Goal: Task Accomplishment & Management: Complete application form

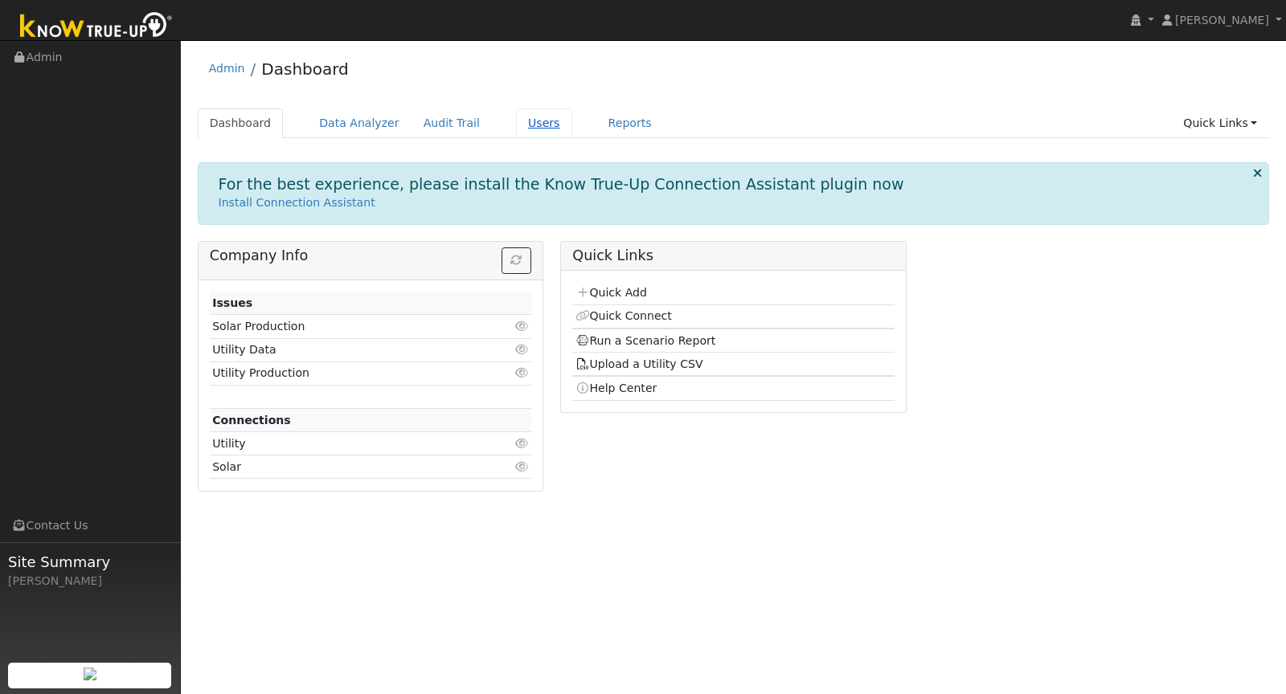
click at [538, 123] on link "Users" at bounding box center [544, 123] width 56 height 30
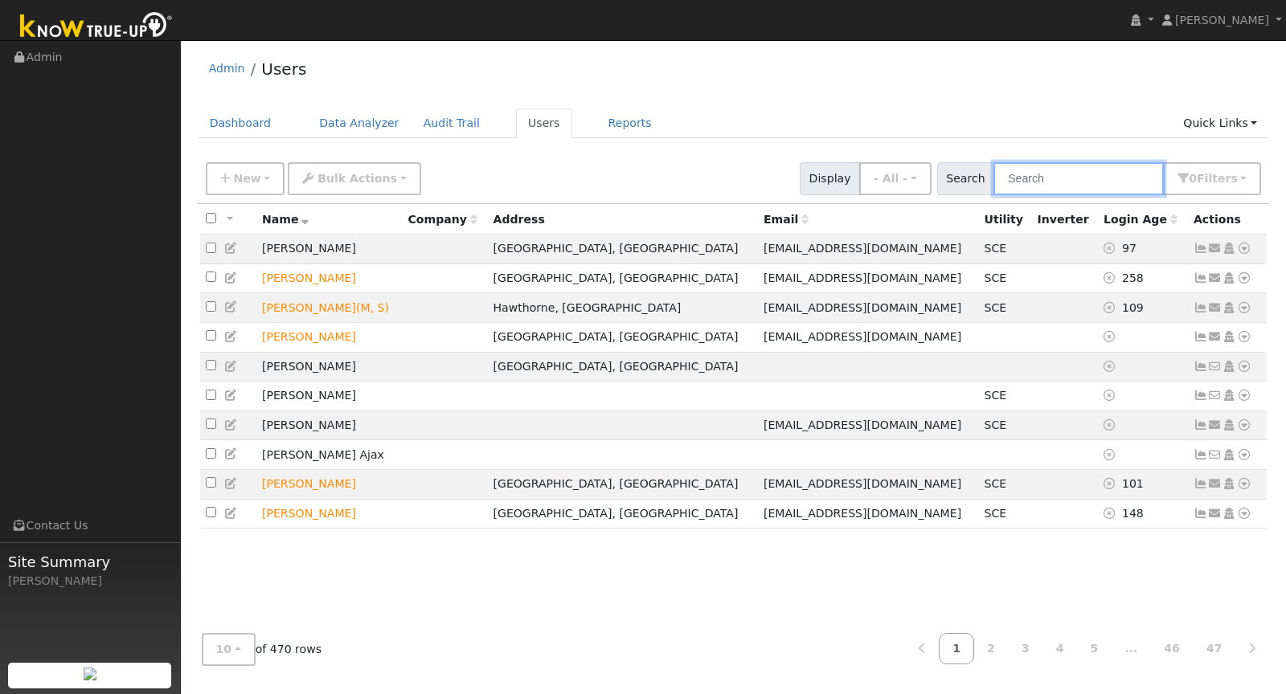
click at [1053, 173] on input "text" at bounding box center [1078, 178] width 170 height 33
click at [785, 69] on div "Admin Users" at bounding box center [734, 72] width 1072 height 49
click at [253, 158] on div "New Add User Quick Add Quick Connect Quick Convert Lead Bulk Actions Send Email…" at bounding box center [734, 176] width 1062 height 39
click at [252, 172] on span "New" at bounding box center [246, 178] width 27 height 13
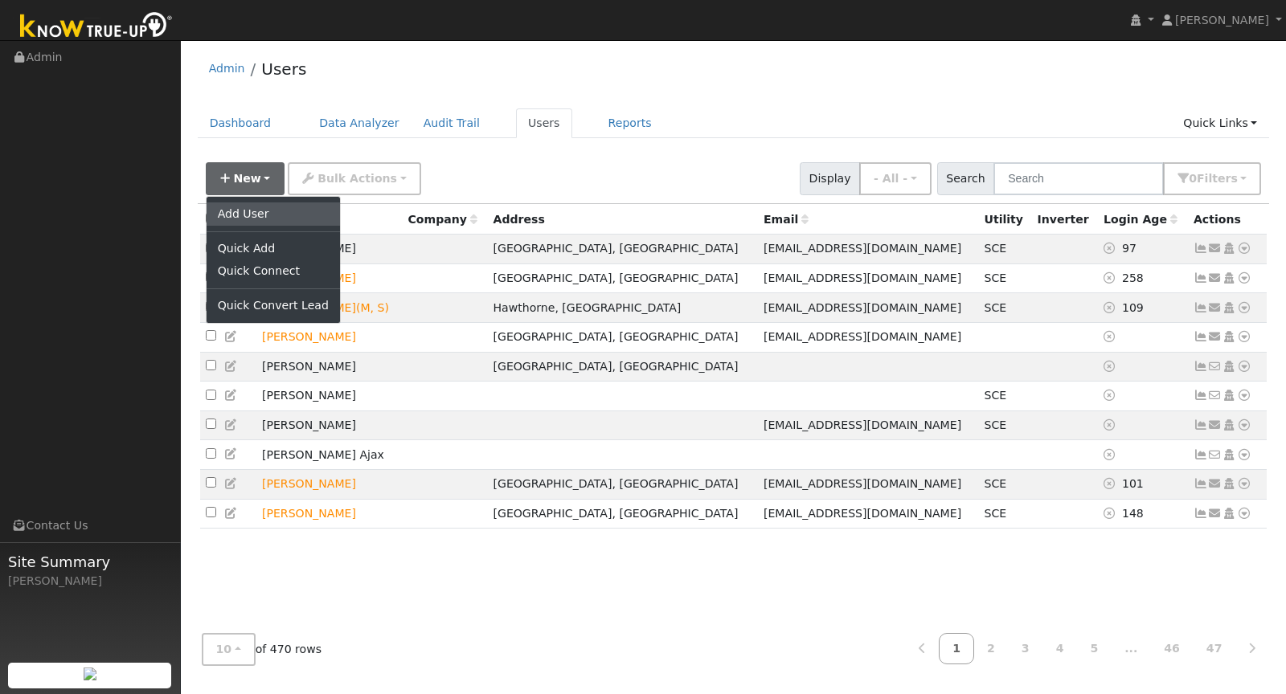
click at [255, 211] on link "Add User" at bounding box center [273, 214] width 133 height 23
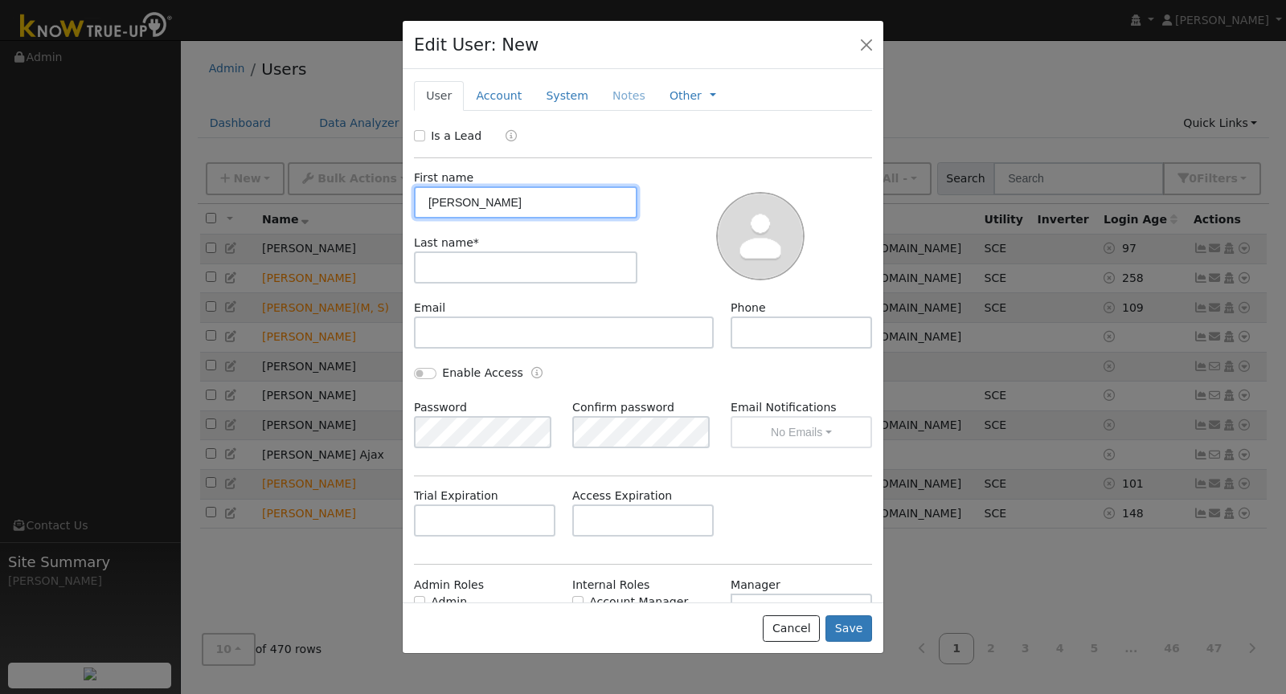
type input "Rebeca"
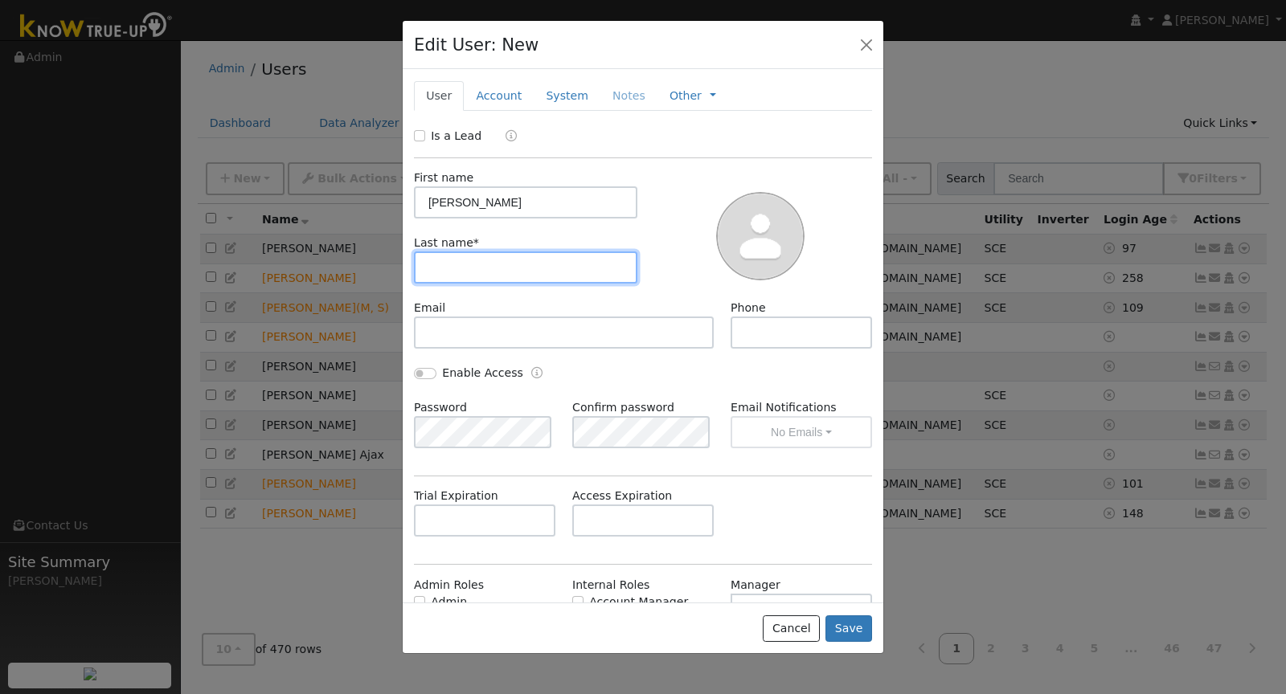
click at [523, 273] on input "text" at bounding box center [525, 268] width 223 height 32
type input "Rangel"
click at [785, 610] on button "Save" at bounding box center [848, 629] width 47 height 27
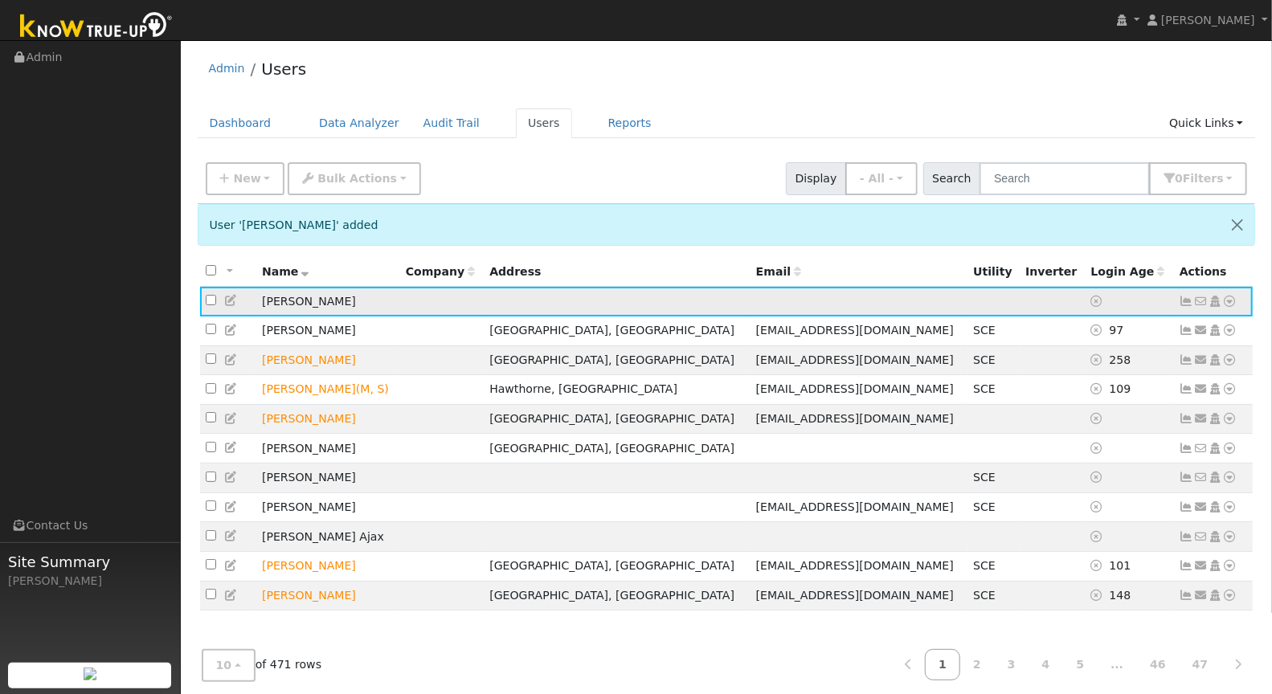
click at [785, 298] on icon at bounding box center [1230, 301] width 14 height 11
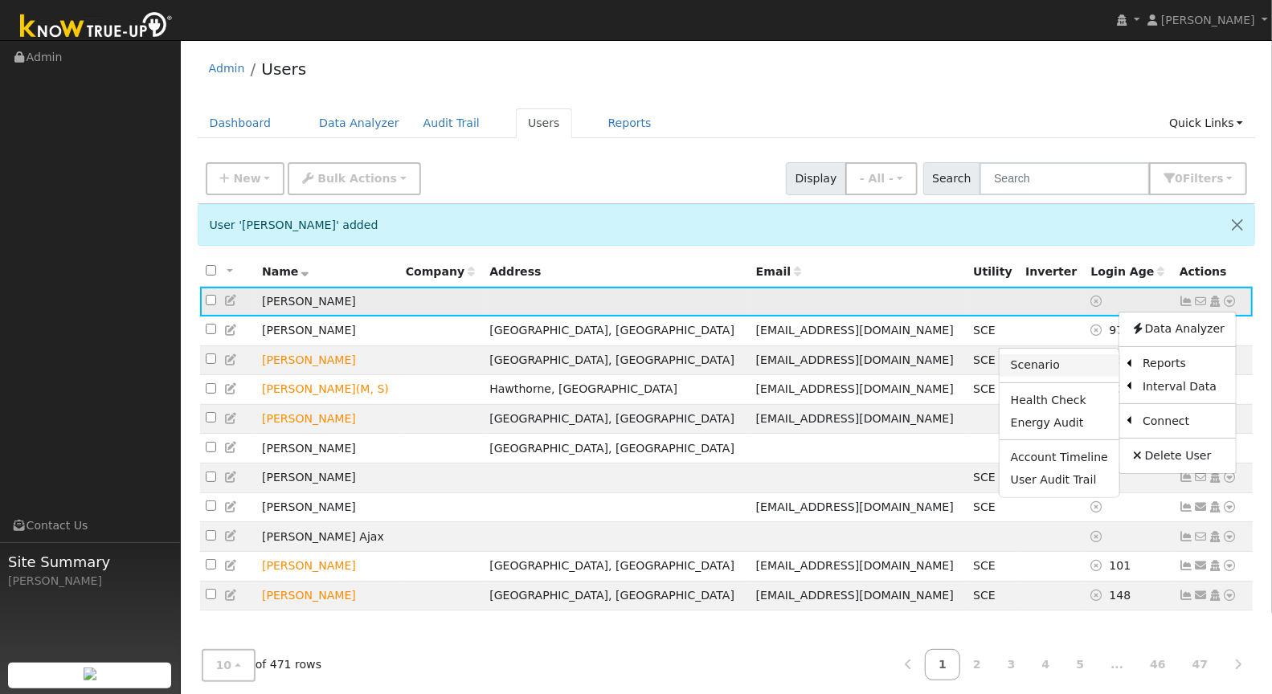
click at [785, 358] on link "Scenario" at bounding box center [1060, 365] width 120 height 23
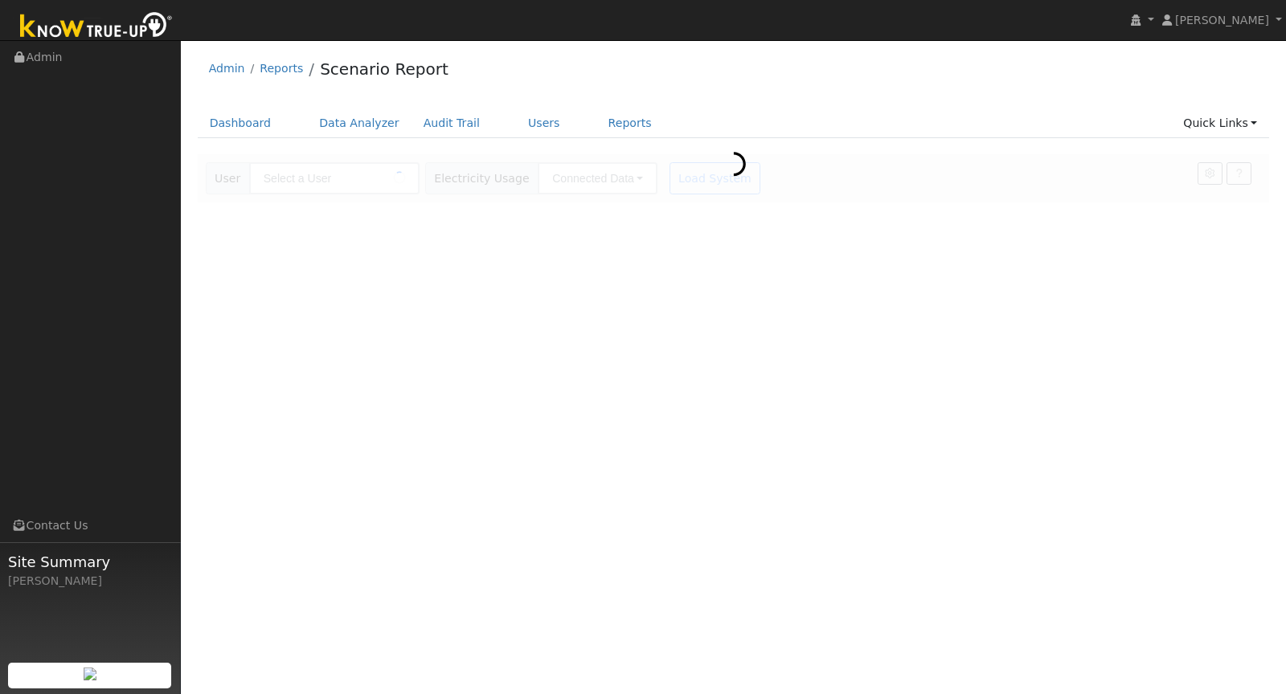
type input "[PERSON_NAME]"
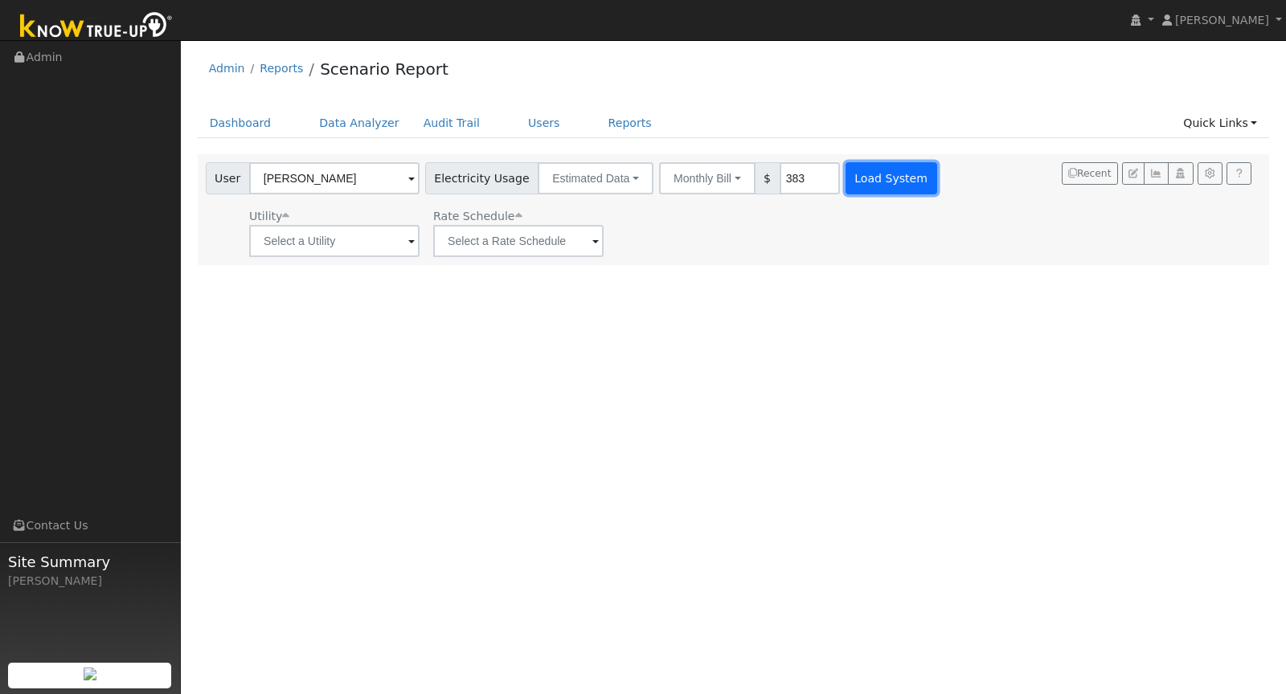
click at [845, 181] on button "Load System" at bounding box center [891, 178] width 92 height 32
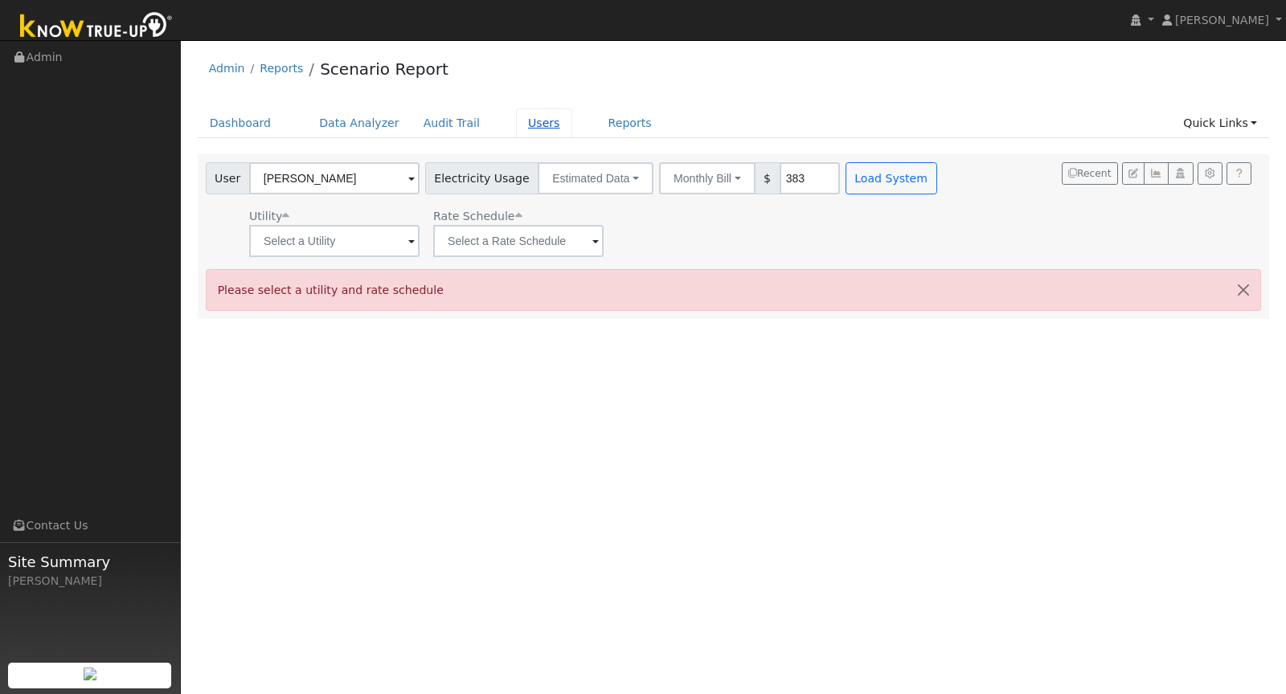
click at [530, 129] on link "Users" at bounding box center [544, 123] width 56 height 30
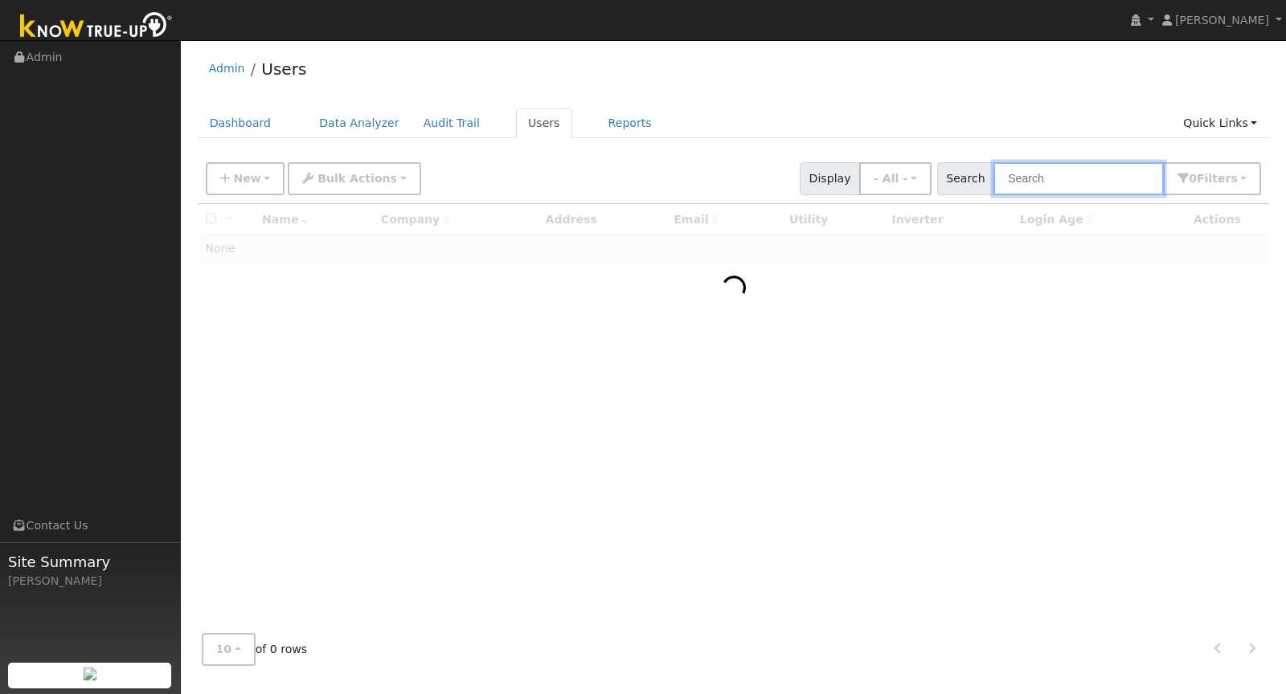
click at [1064, 180] on input "text" at bounding box center [1078, 178] width 170 height 33
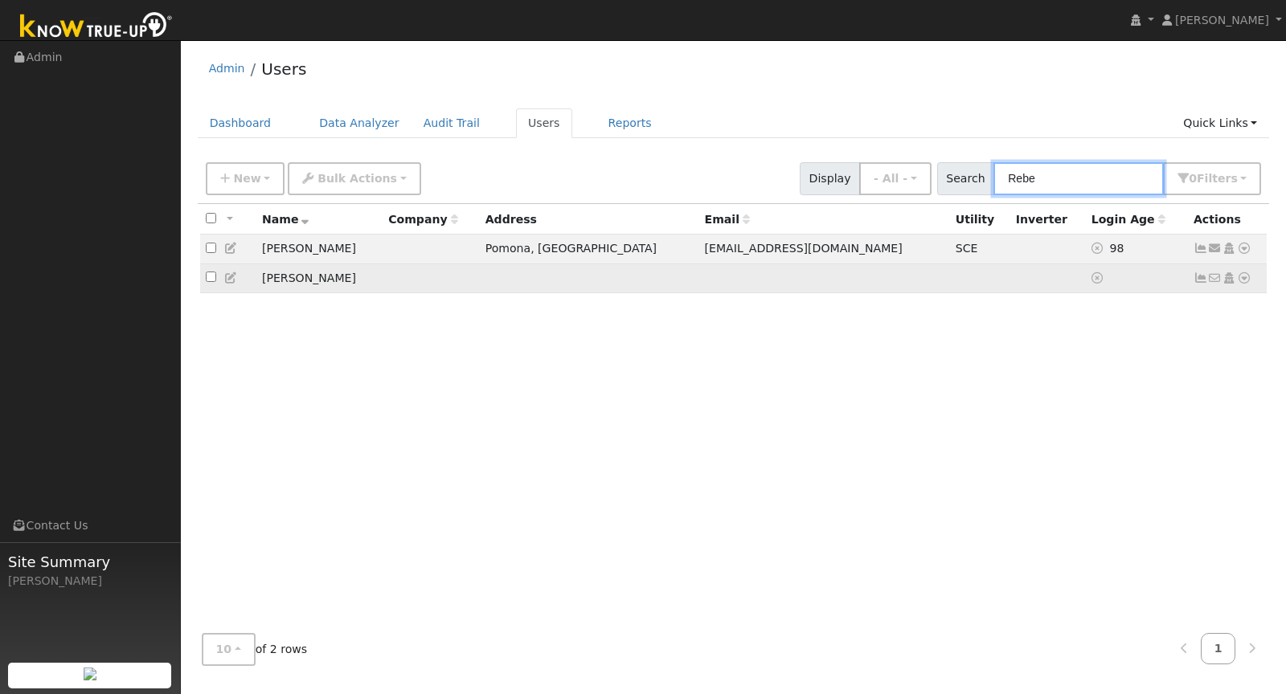
type input "Rebe"
click at [1245, 277] on icon at bounding box center [1244, 277] width 14 height 11
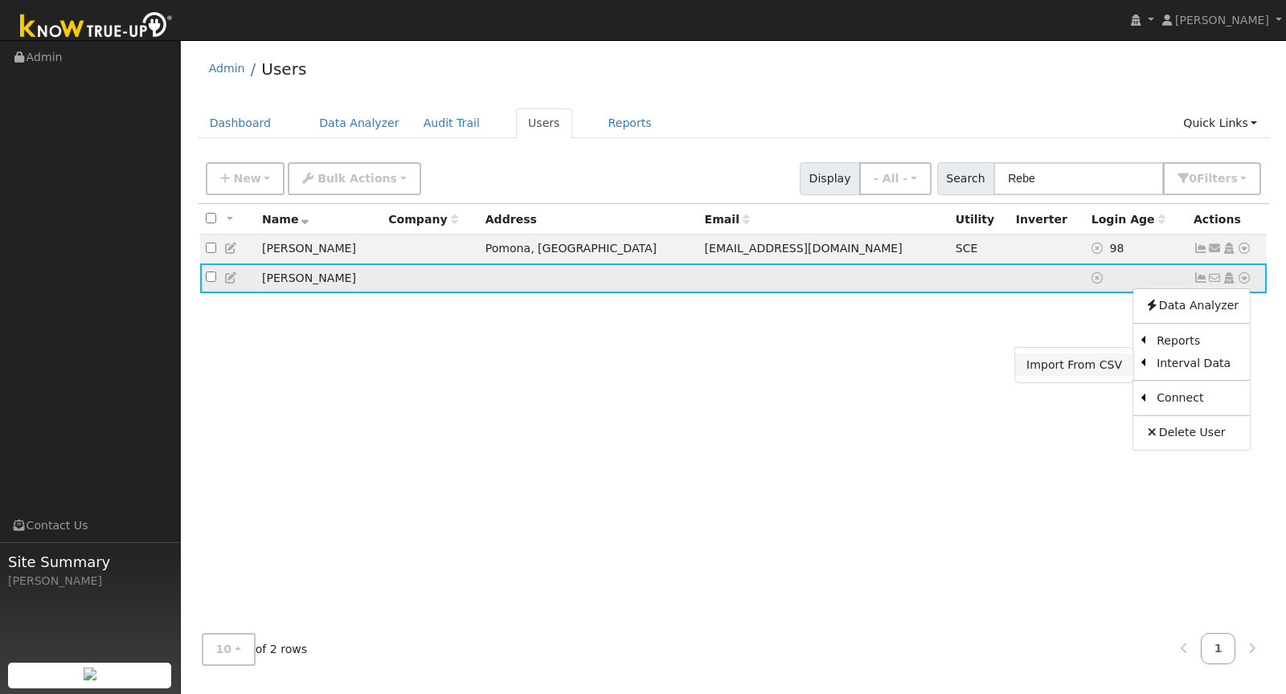
click at [1115, 362] on link "Import From CSV" at bounding box center [1074, 365] width 118 height 23
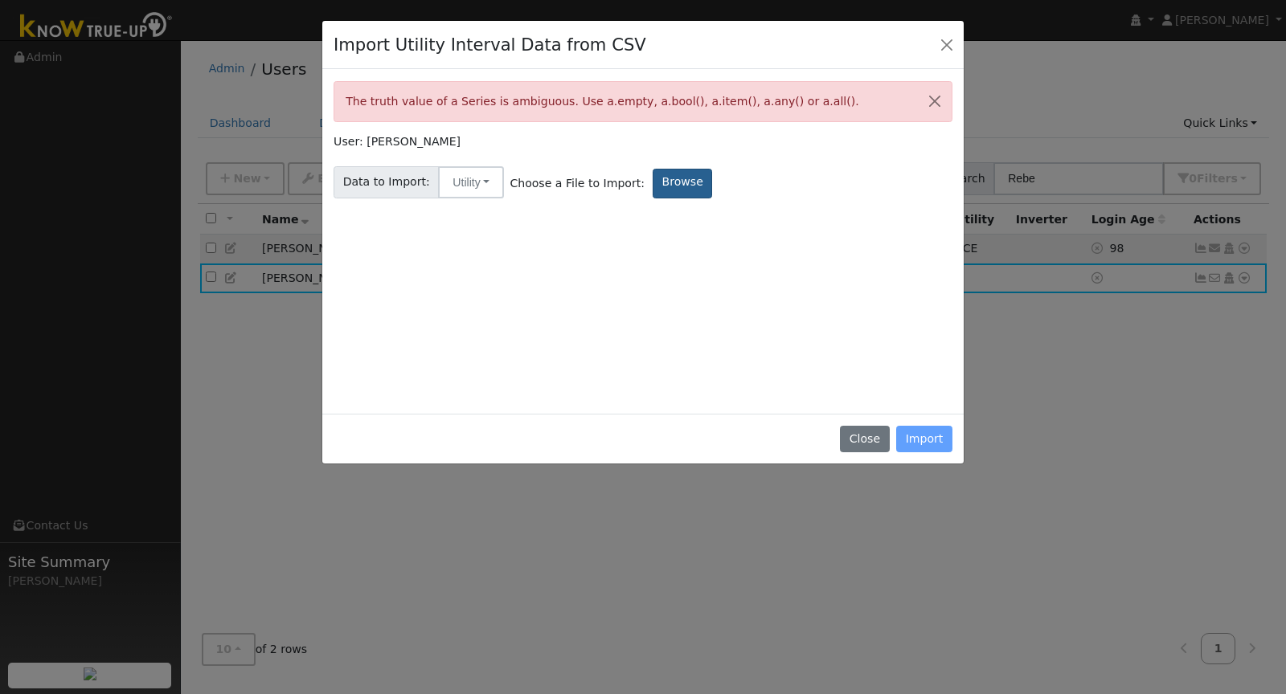
click at [653, 196] on label "Browse" at bounding box center [682, 184] width 59 height 30
click at [0, 0] on input "Browse" at bounding box center [0, 0] width 0 height 0
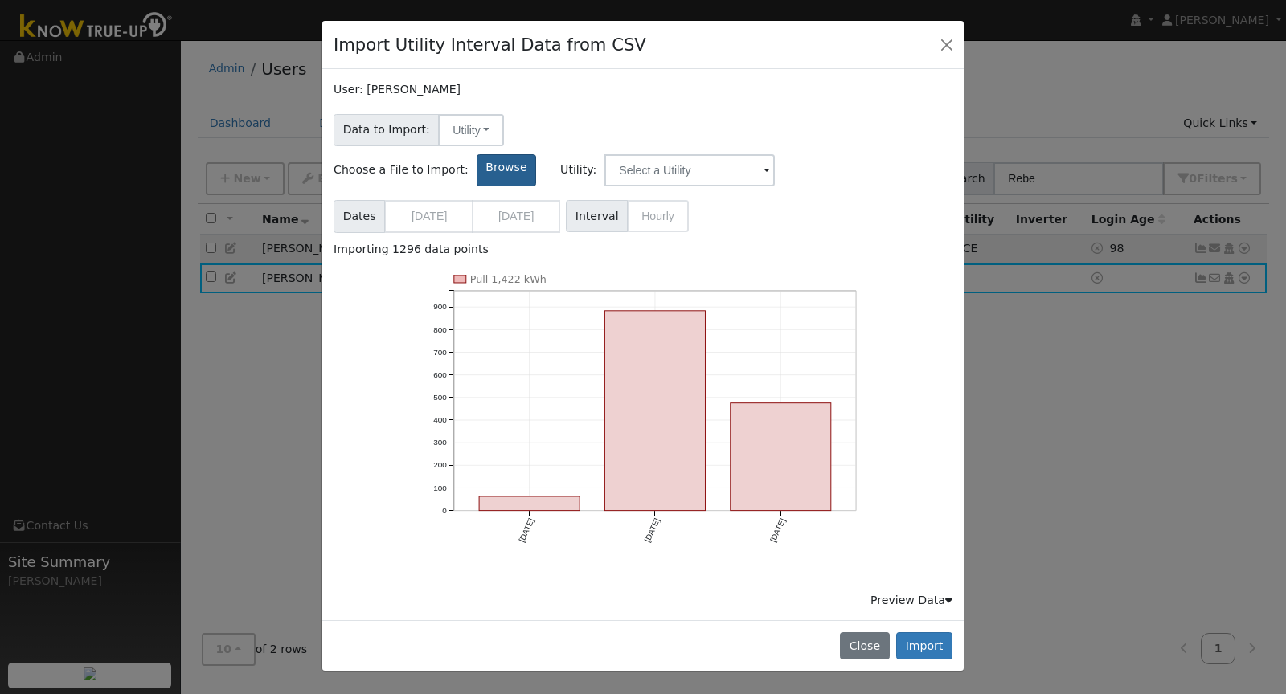
click at [536, 154] on label "Browse" at bounding box center [506, 170] width 59 height 32
click at [0, 0] on input "Browse" at bounding box center [0, 0] width 0 height 0
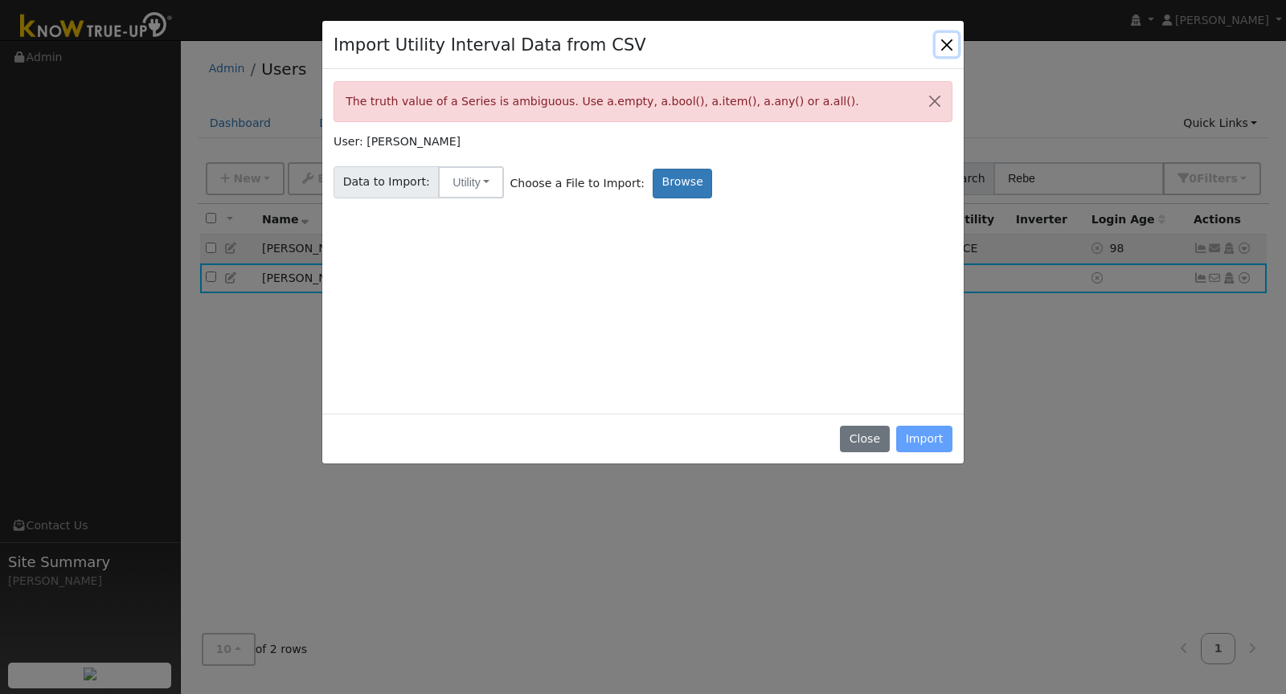
click at [943, 45] on button "Close" at bounding box center [946, 44] width 23 height 23
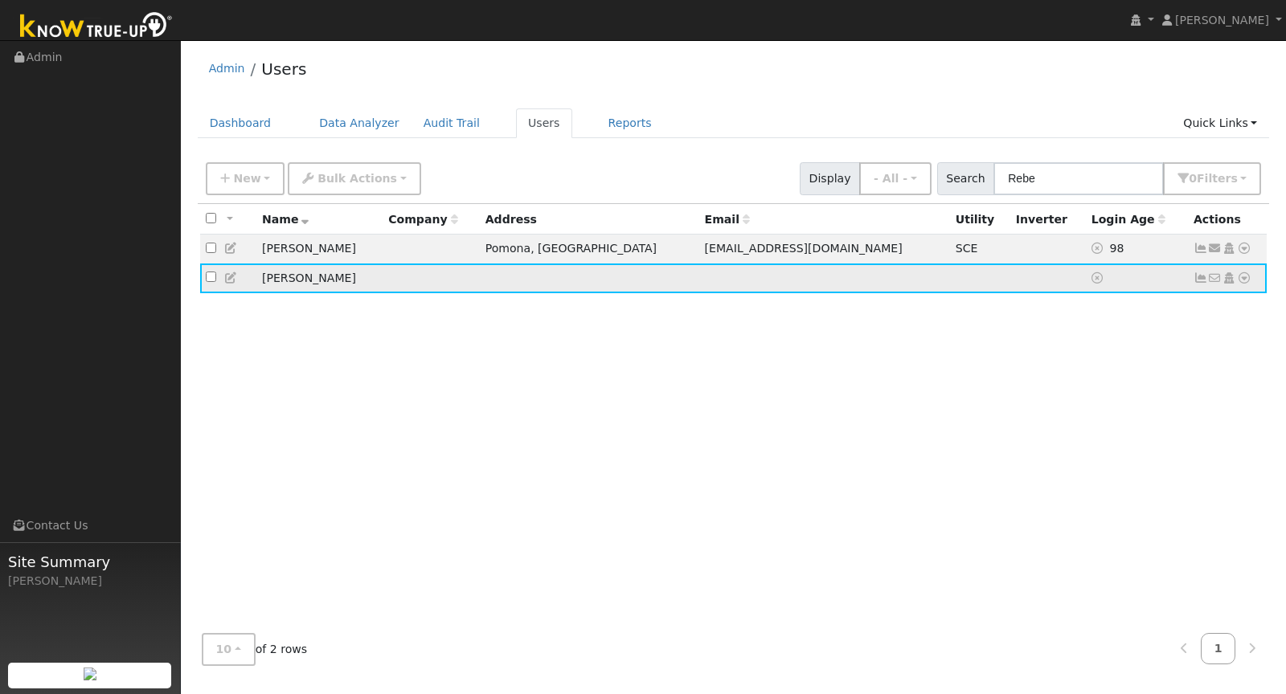
click at [1249, 279] on icon at bounding box center [1244, 277] width 14 height 11
click at [1099, 368] on link "Import From CSV" at bounding box center [1074, 365] width 118 height 23
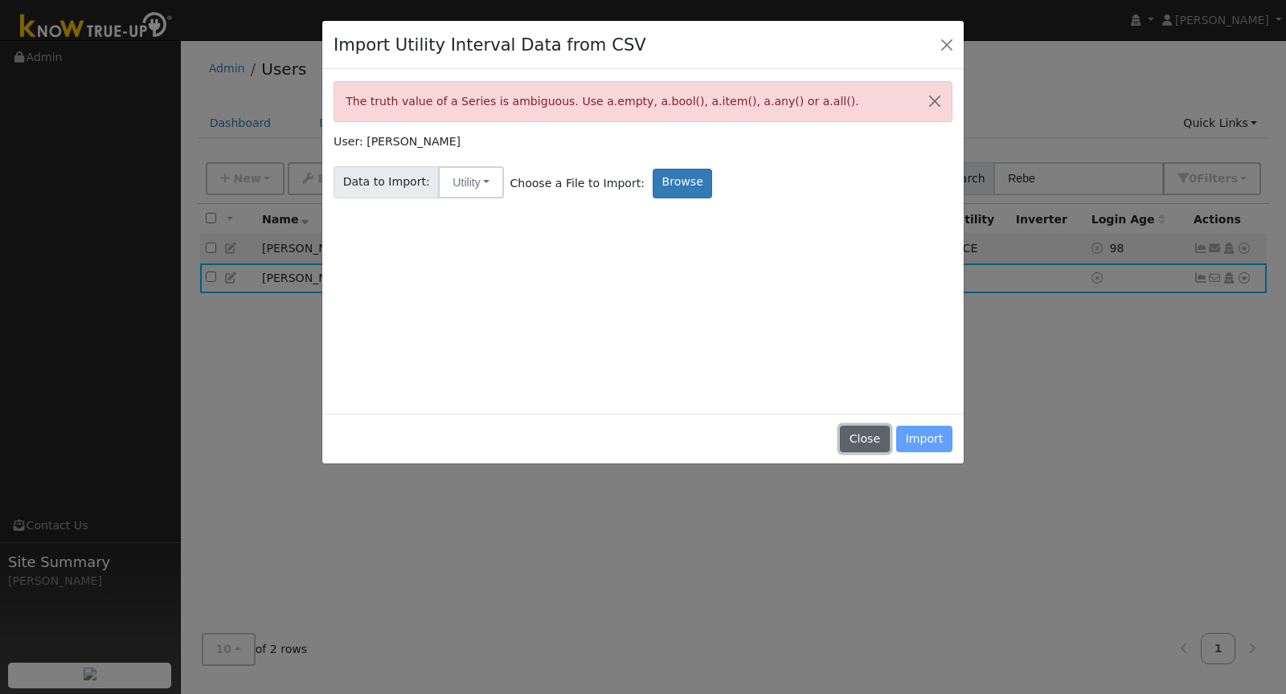
click at [878, 444] on button "Close" at bounding box center [864, 439] width 49 height 27
